Goal: Information Seeking & Learning: Check status

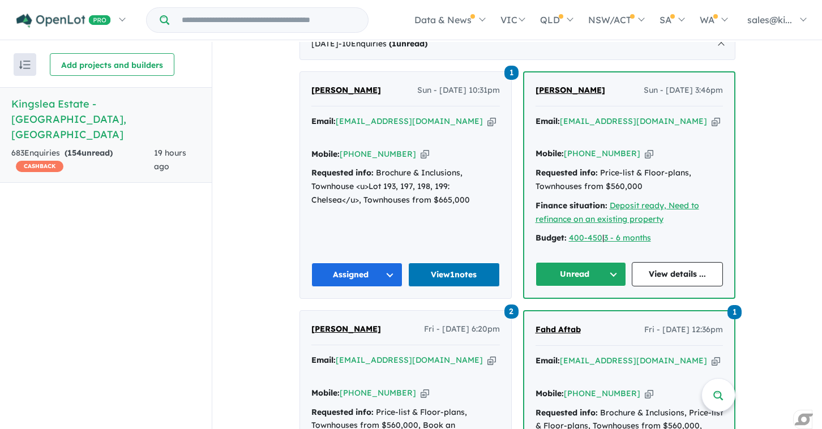
scroll to position [496, 0]
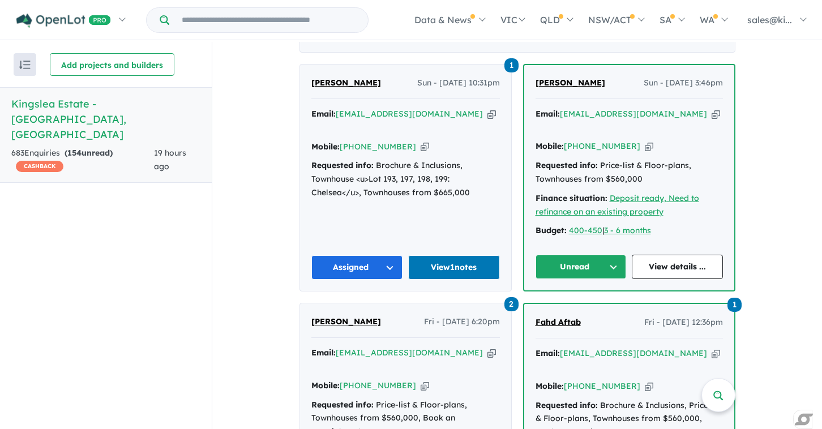
click at [617, 255] on button "Unread" at bounding box center [581, 267] width 91 height 24
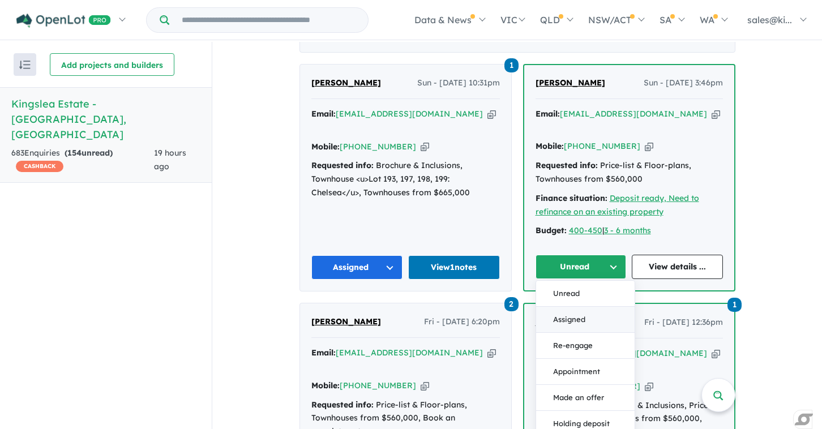
click at [591, 307] on button "Assigned" at bounding box center [585, 320] width 99 height 26
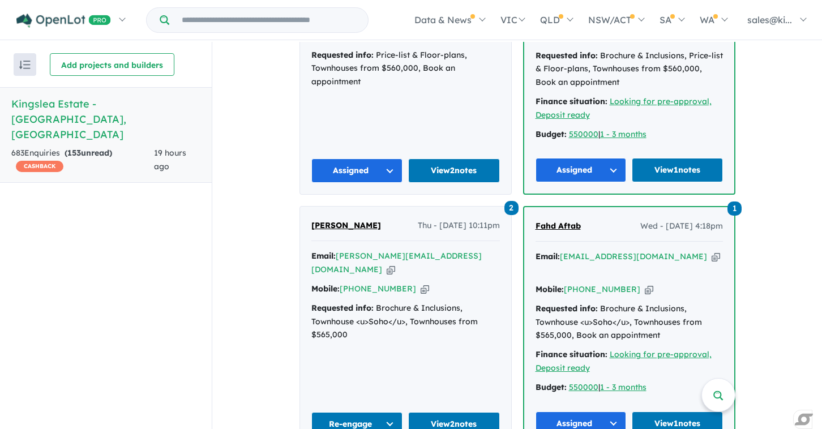
scroll to position [847, 0]
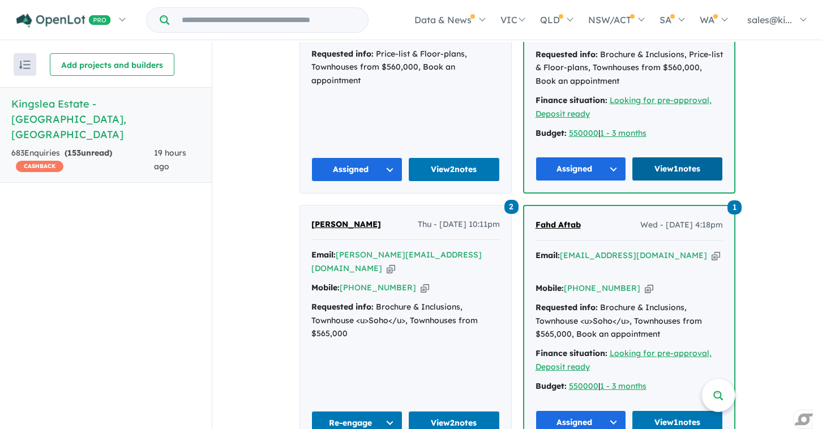
click at [663, 157] on link "View 1 notes" at bounding box center [677, 169] width 91 height 24
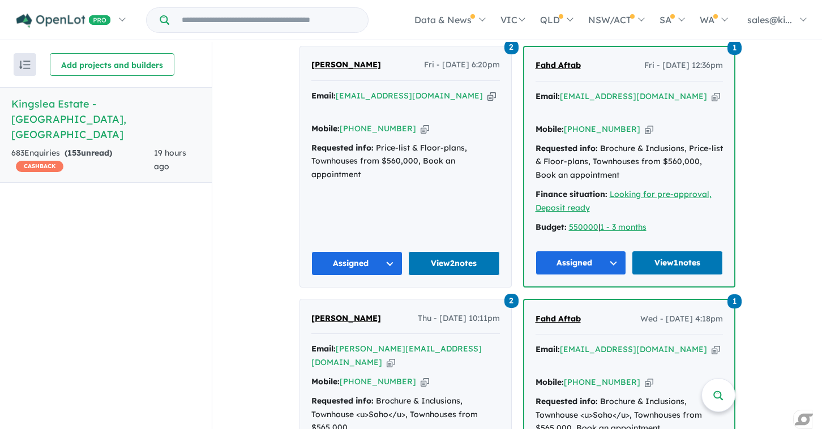
scroll to position [753, 0]
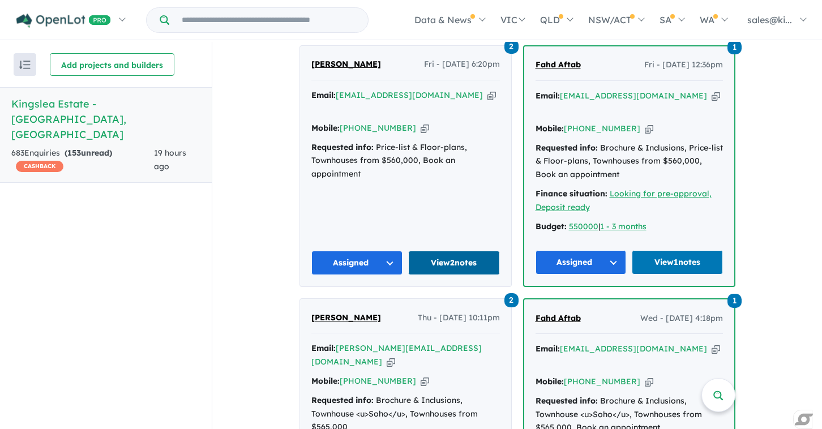
click at [442, 251] on link "View 2 notes" at bounding box center [454, 263] width 92 height 24
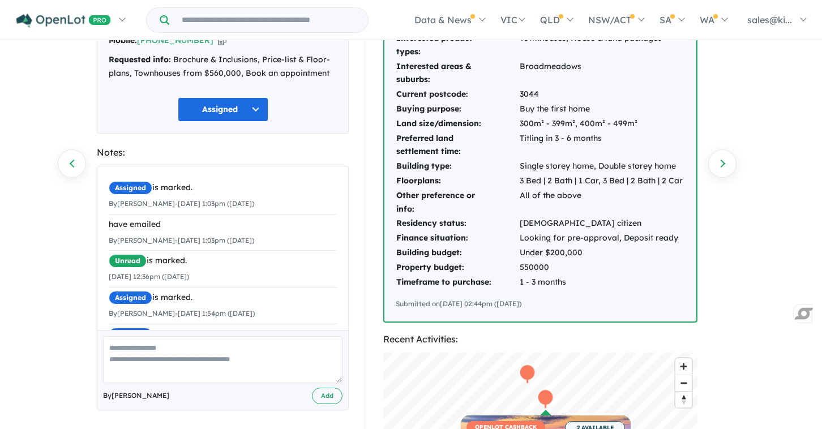
scroll to position [107, 0]
